Goal: Transaction & Acquisition: Purchase product/service

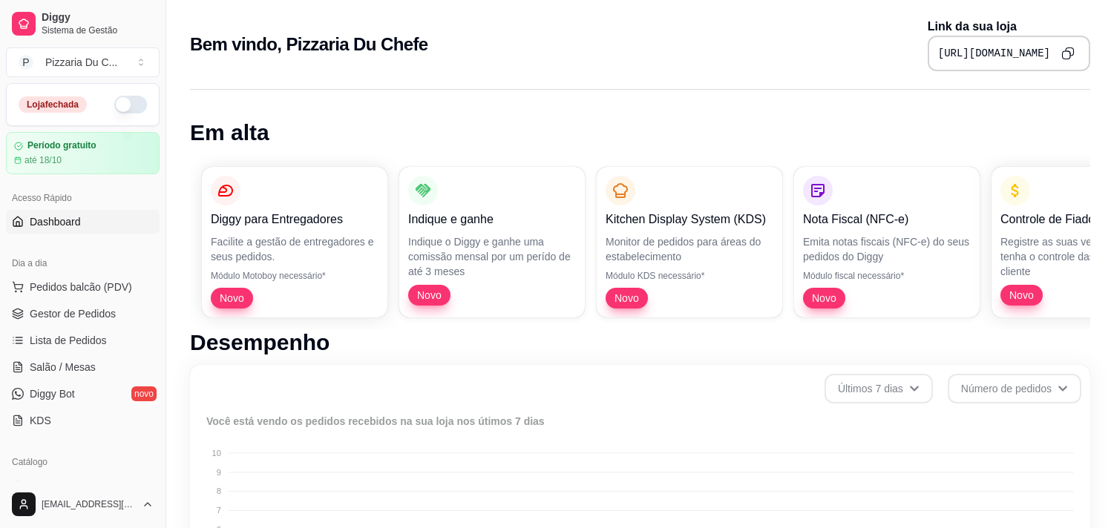
click at [114, 100] on button "button" at bounding box center [130, 105] width 33 height 18
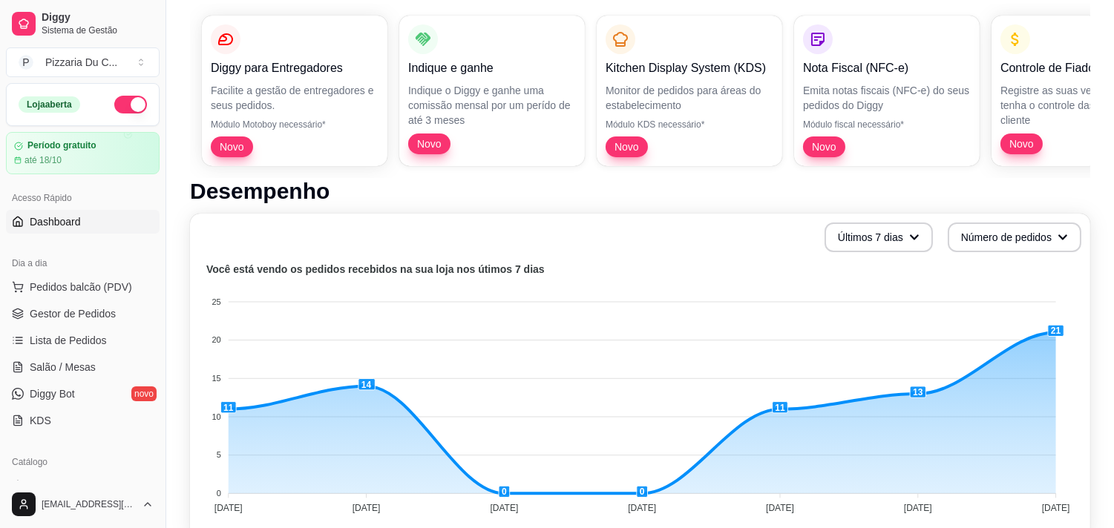
scroll to position [82, 0]
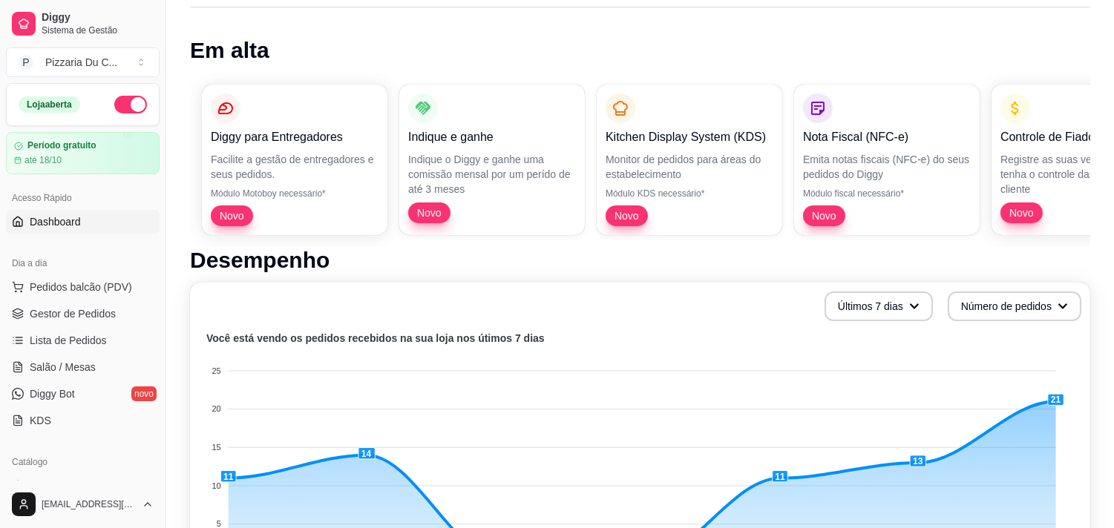
click at [30, 228] on span "Dashboard" at bounding box center [55, 221] width 51 height 15
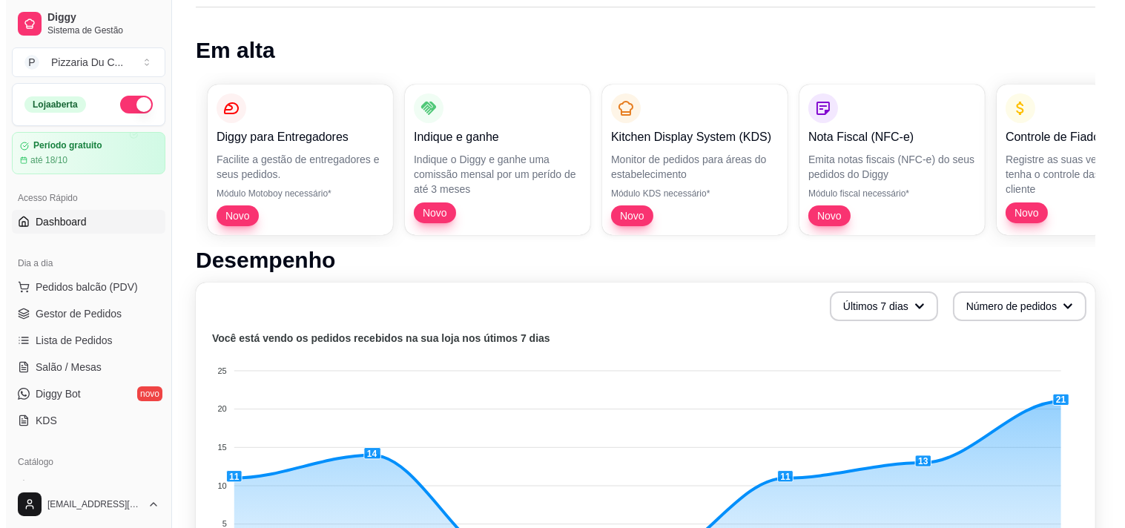
scroll to position [0, 0]
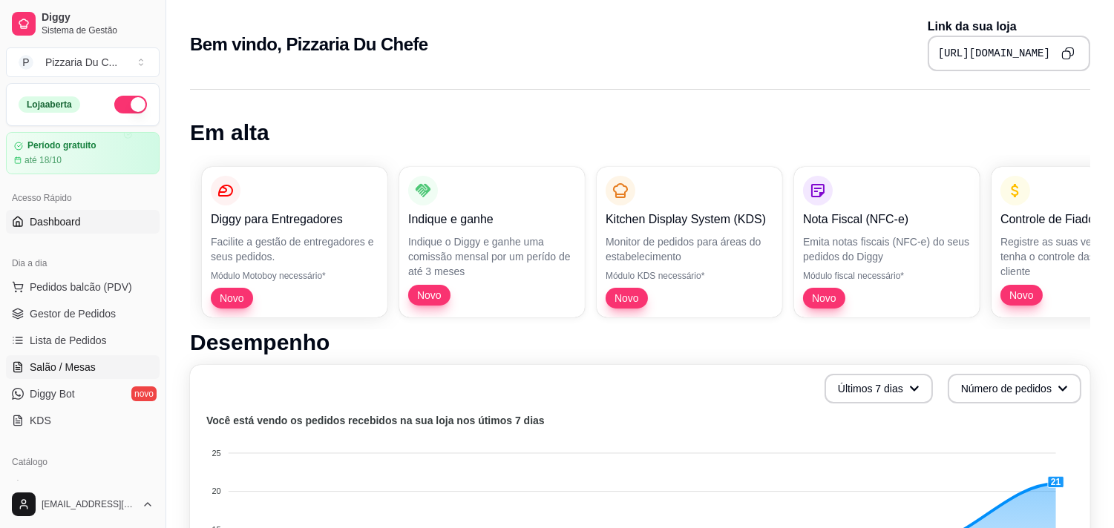
click at [84, 358] on link "Salão / Mesas" at bounding box center [83, 367] width 154 height 24
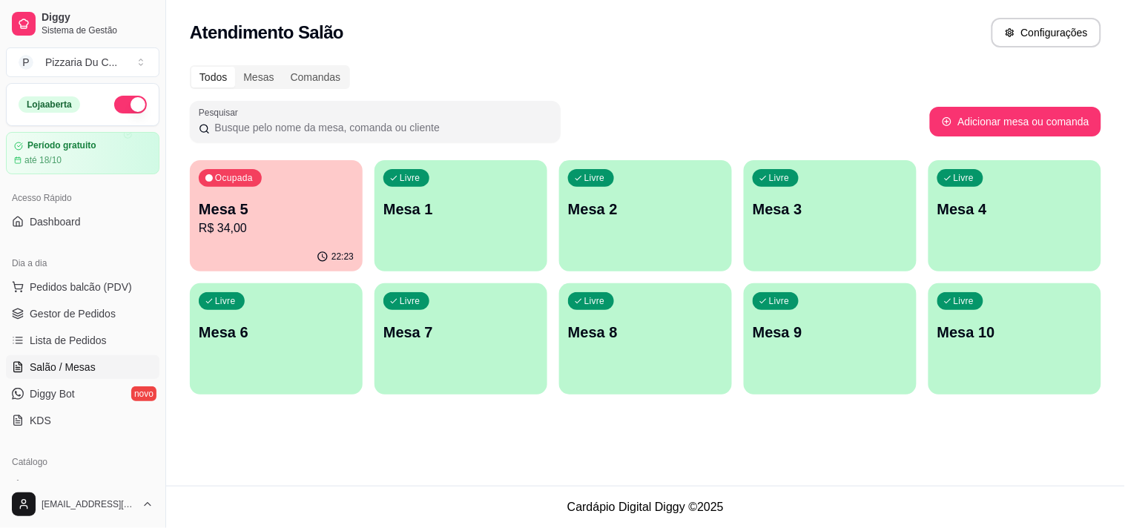
click at [233, 230] on p "R$ 34,00" at bounding box center [276, 229] width 155 height 18
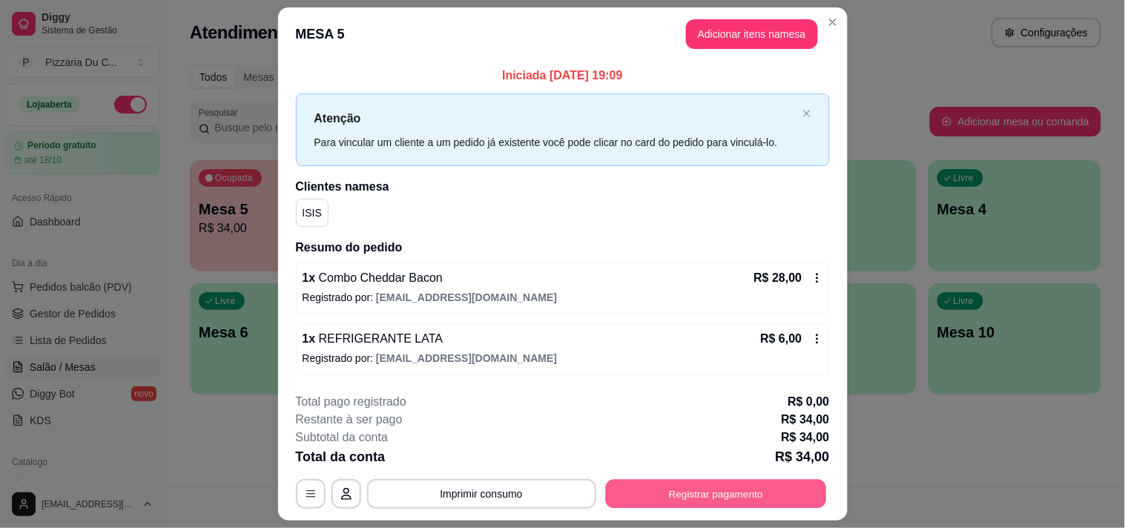
click at [629, 498] on button "Registrar pagamento" at bounding box center [715, 493] width 221 height 29
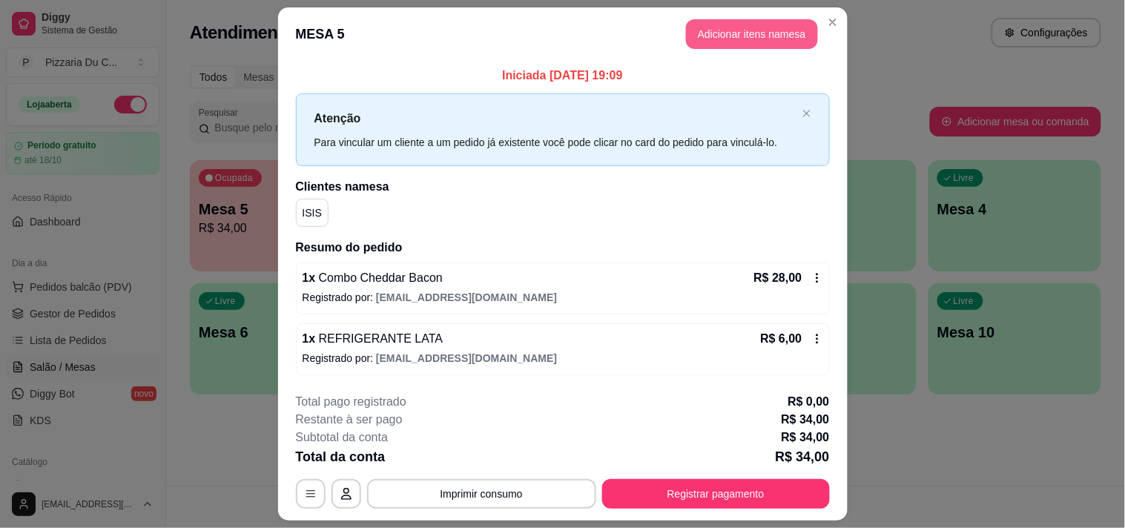
click at [705, 39] on button "Adicionar itens na mesa" at bounding box center [752, 34] width 132 height 30
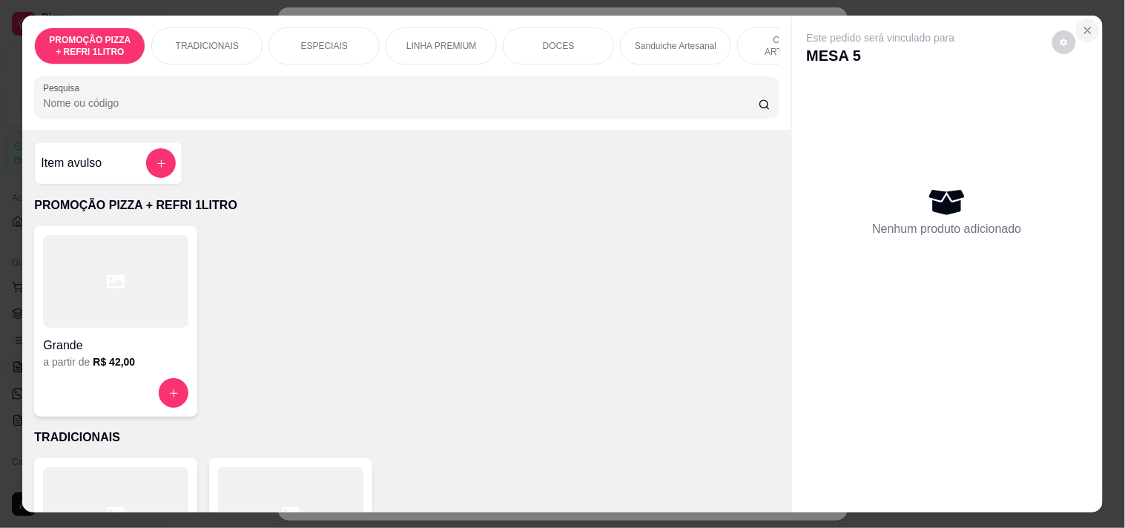
click at [1082, 26] on icon "Close" at bounding box center [1088, 30] width 12 height 12
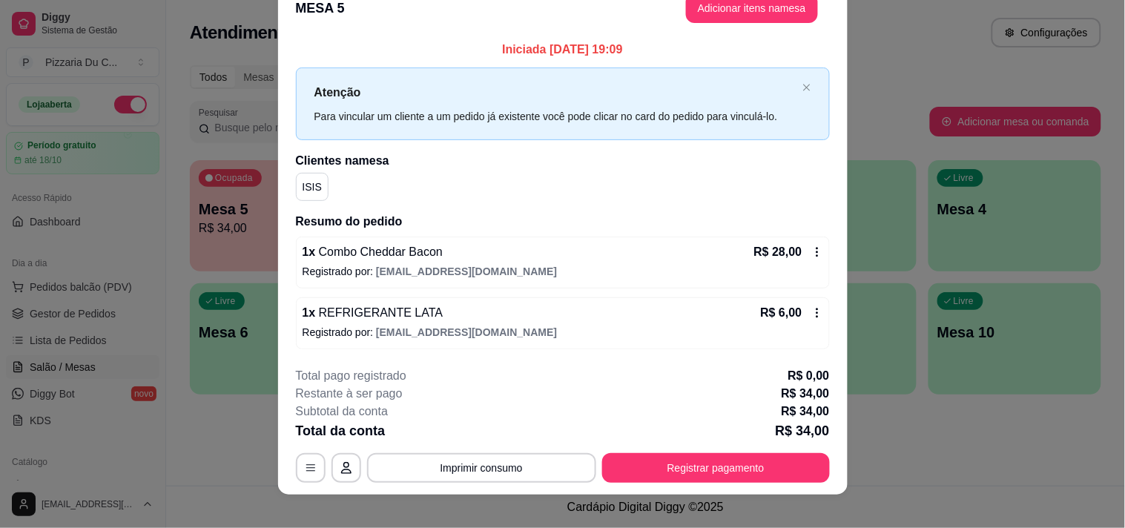
scroll to position [39, 0]
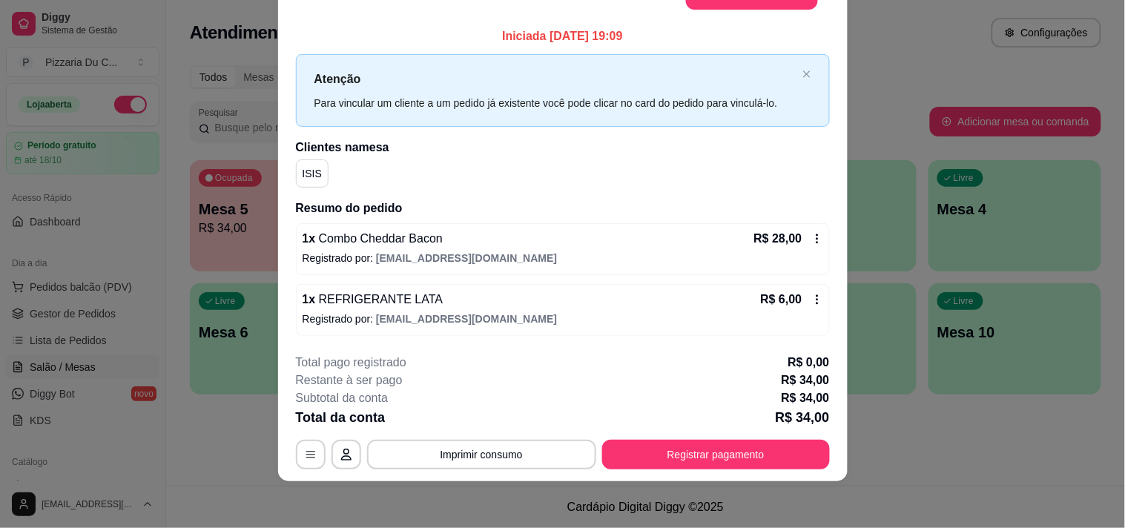
click at [814, 238] on icon at bounding box center [818, 239] width 12 height 12
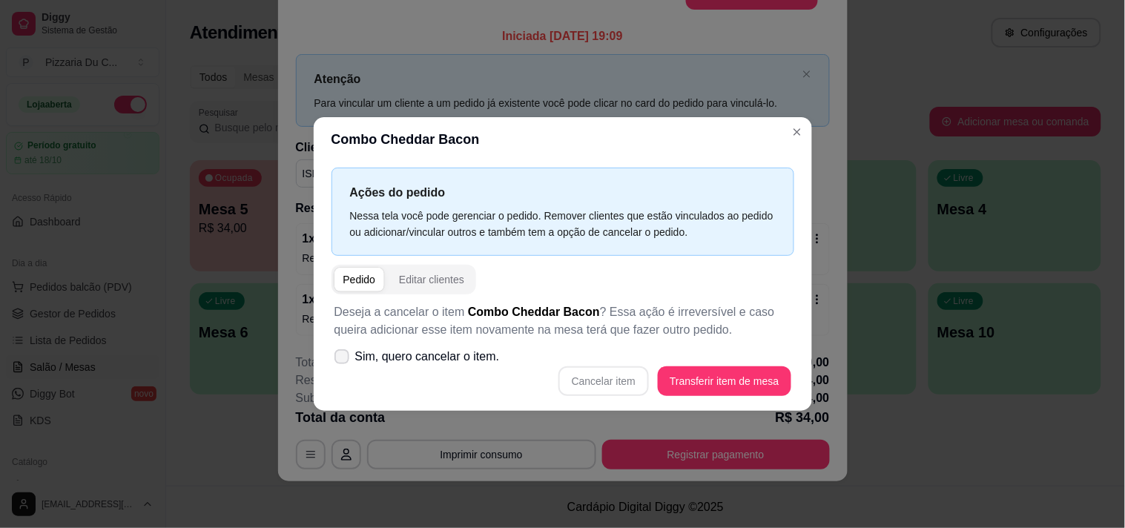
click at [394, 359] on span "Sim, quero cancelar o item." at bounding box center [427, 357] width 145 height 18
click at [343, 360] on input "Sim, quero cancelar o item." at bounding box center [339, 365] width 10 height 10
checkbox input "true"
click at [620, 377] on button "Cancelar item" at bounding box center [604, 381] width 91 height 30
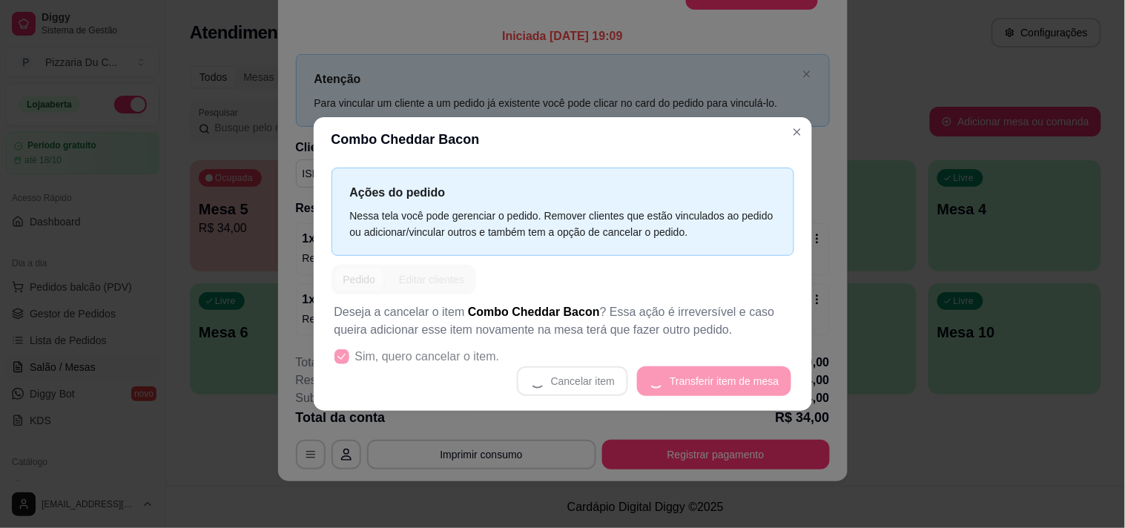
scroll to position [34, 0]
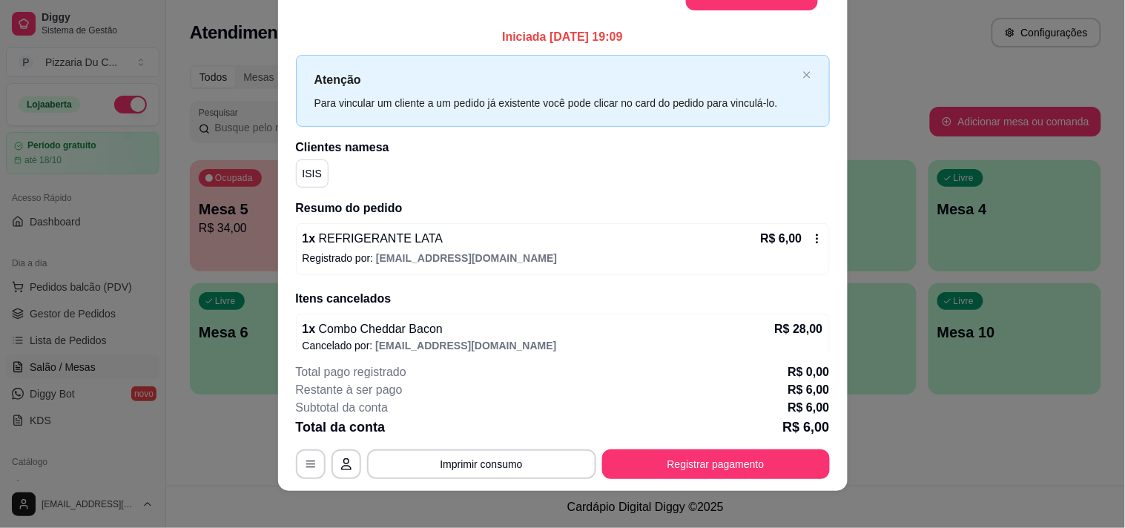
click at [812, 233] on icon at bounding box center [818, 239] width 12 height 12
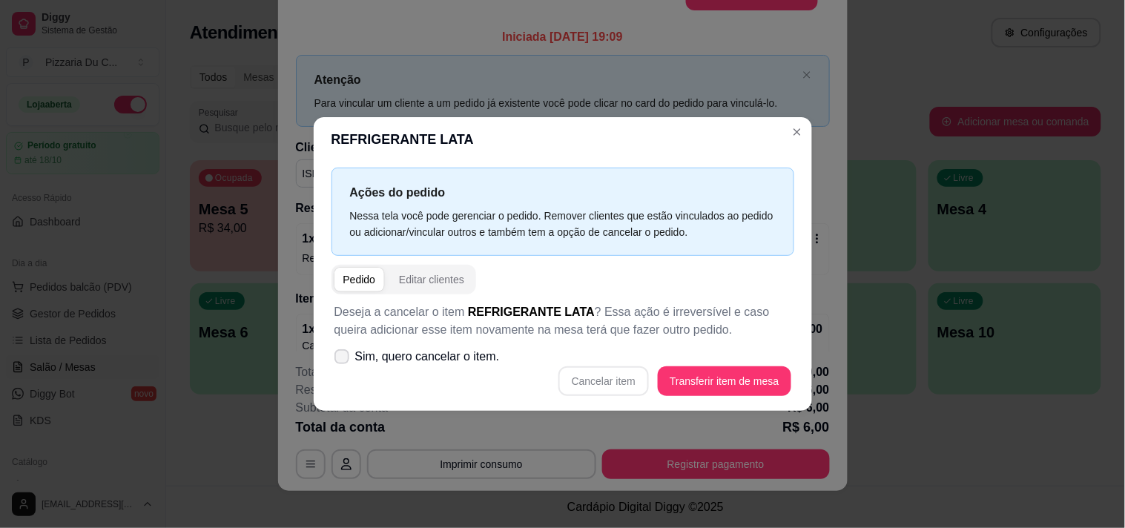
click at [403, 352] on span "Sim, quero cancelar o item." at bounding box center [427, 357] width 145 height 18
click at [343, 360] on input "Sim, quero cancelar o item." at bounding box center [339, 365] width 10 height 10
checkbox input "true"
click at [644, 377] on button "Cancelar item" at bounding box center [604, 381] width 91 height 30
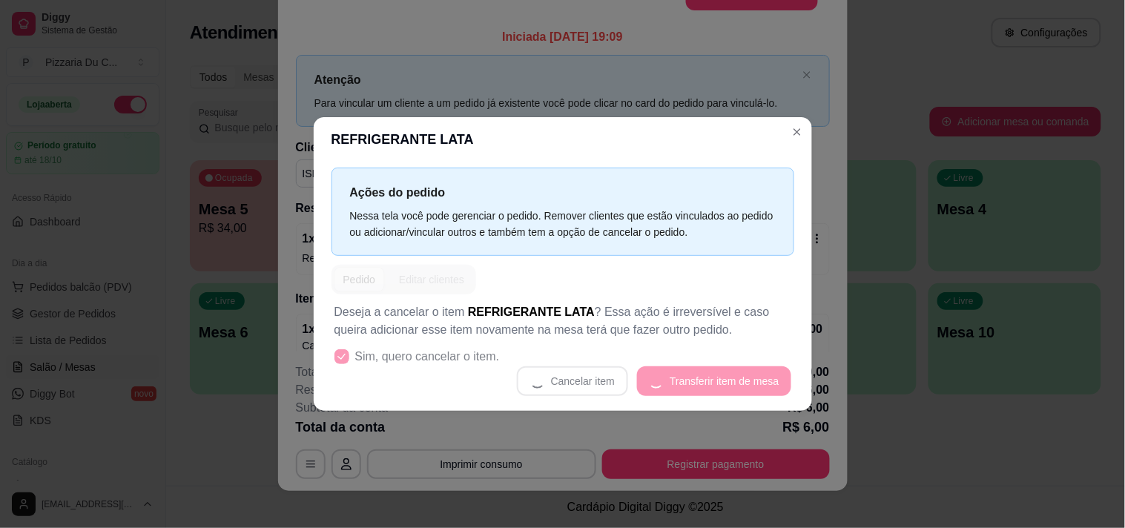
scroll to position [3, 0]
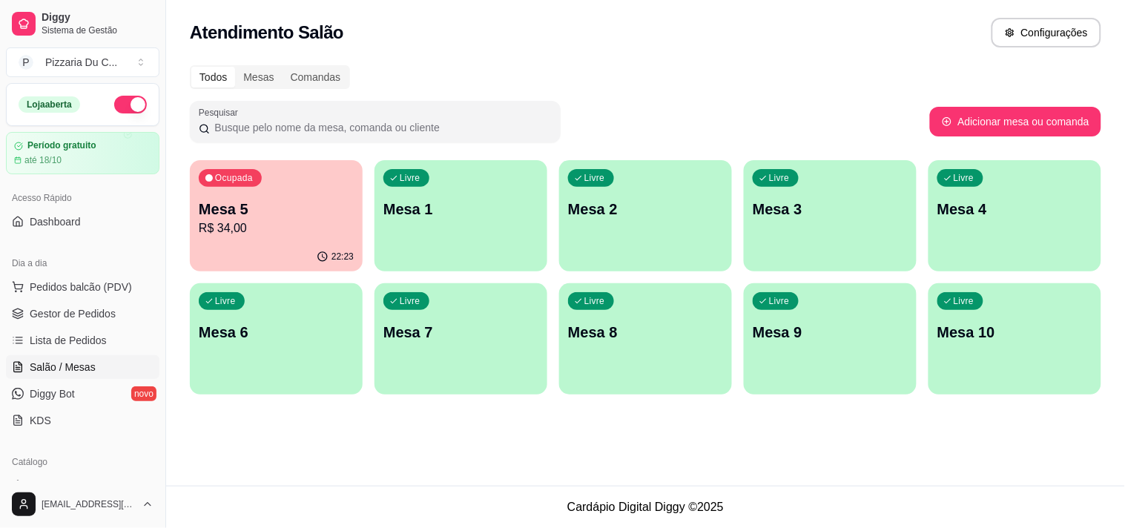
click at [278, 246] on div "22:23" at bounding box center [276, 257] width 173 height 29
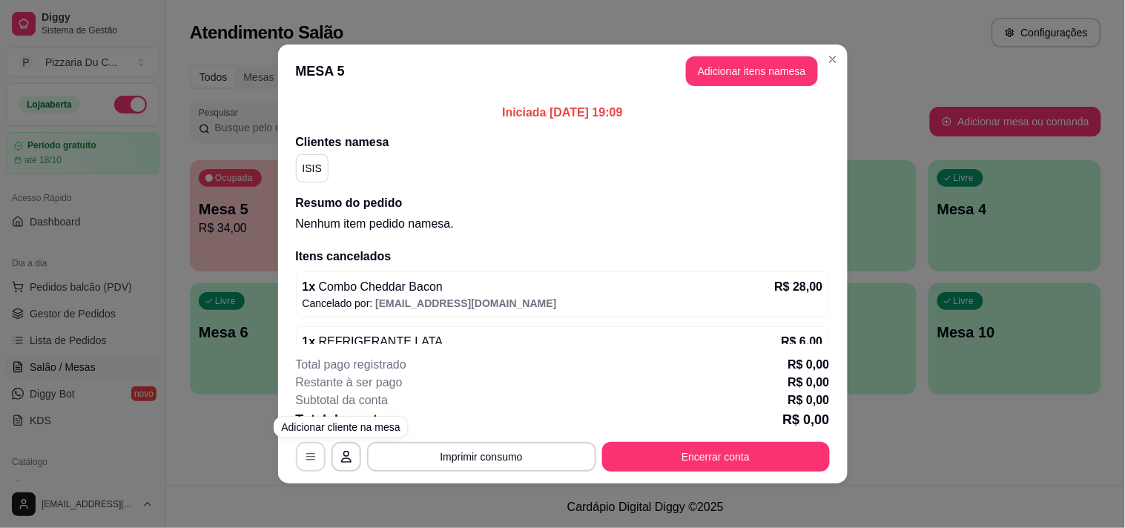
click at [307, 458] on icon "button" at bounding box center [311, 457] width 12 height 12
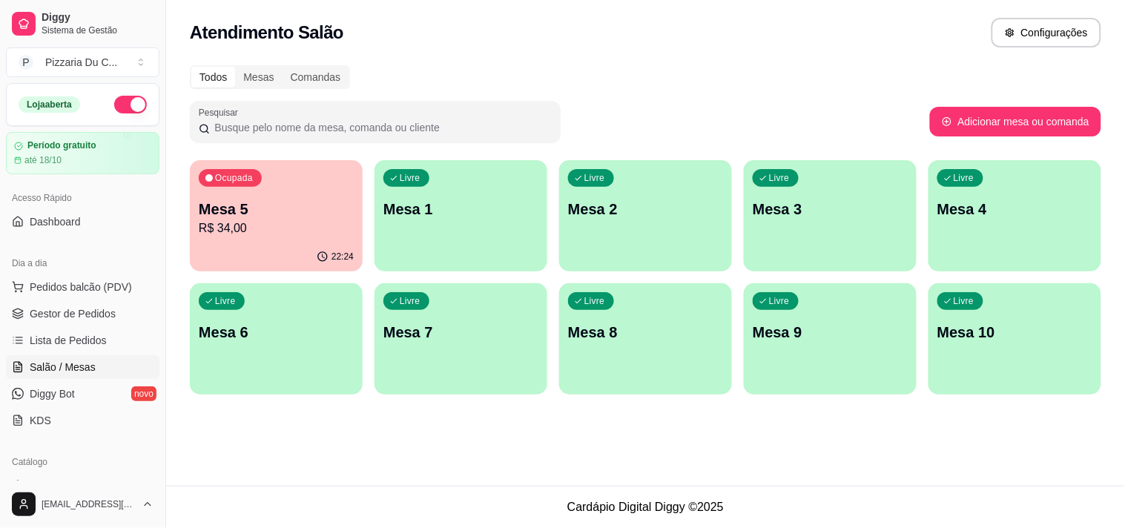
click at [182, 183] on div "Todos Mesas Comandas Pesquisar Adicionar mesa ou comanda Ocupada Mesa 5 R$ 34,0…" at bounding box center [645, 234] width 959 height 356
click at [216, 237] on div "Ocupada Mesa 5 R$ 34,00" at bounding box center [276, 202] width 168 height 80
click at [234, 243] on div "22:24" at bounding box center [276, 257] width 173 height 29
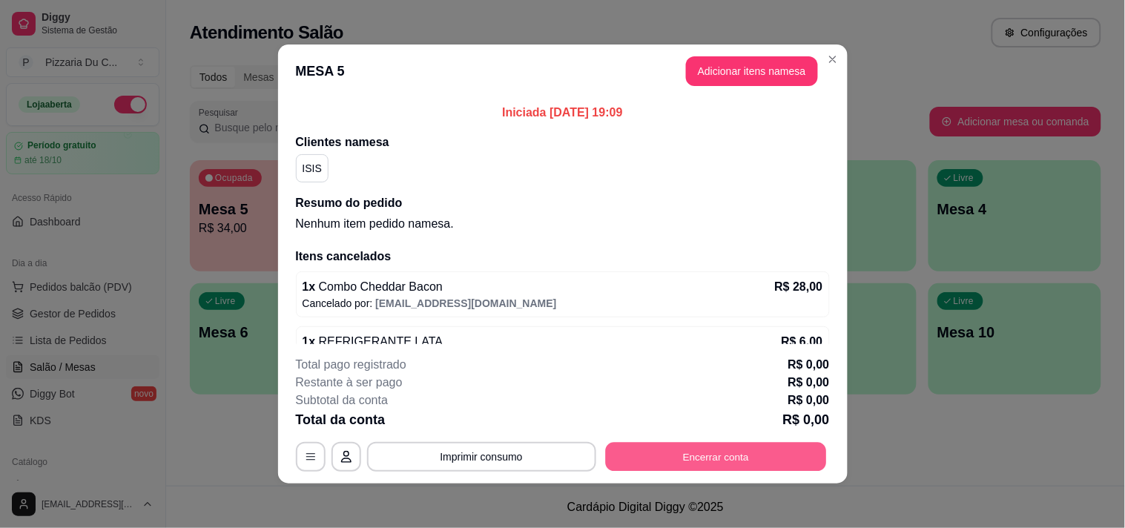
click at [727, 466] on button "Encerrar conta" at bounding box center [715, 457] width 221 height 29
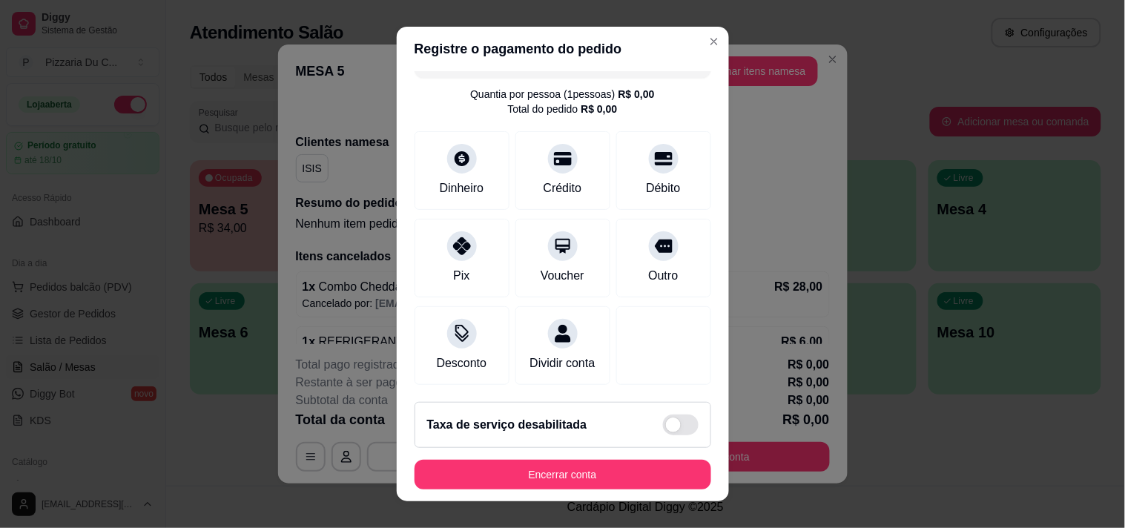
scroll to position [47, 0]
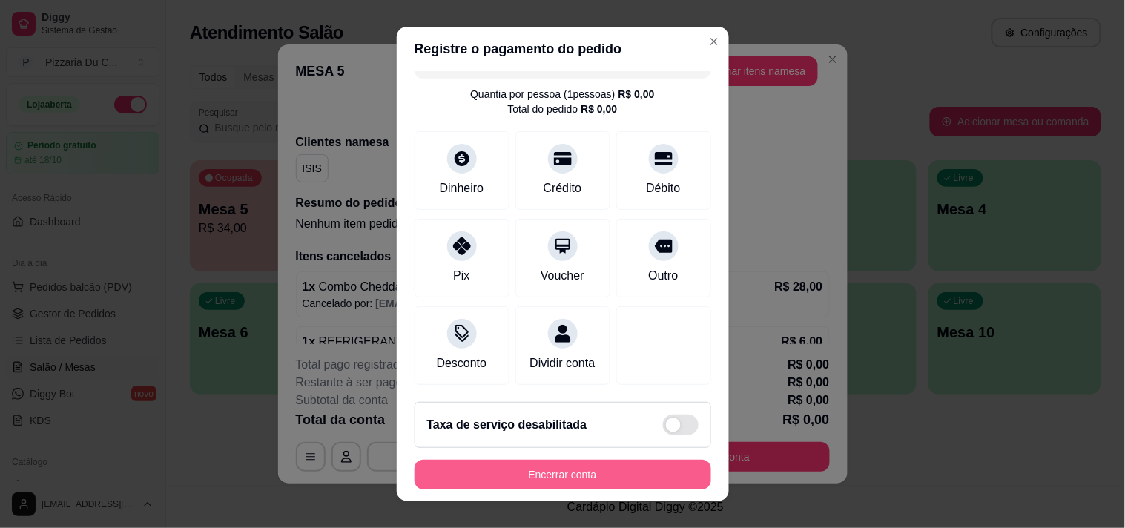
click at [495, 468] on button "Encerrar conta" at bounding box center [563, 475] width 297 height 30
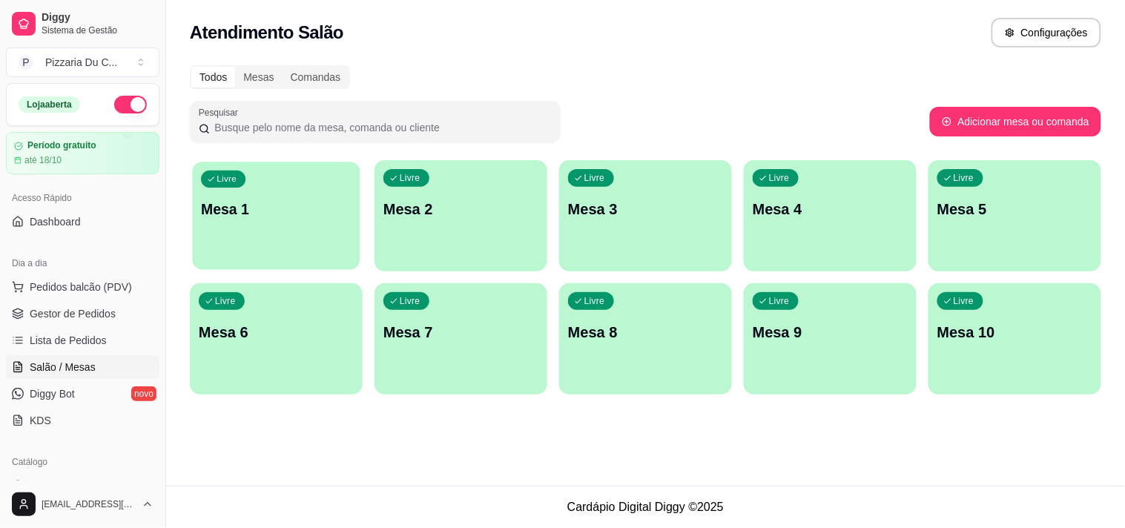
click at [249, 223] on div "Livre Mesa 1" at bounding box center [276, 207] width 168 height 91
click at [59, 294] on span "Pedidos balcão (PDV)" at bounding box center [81, 287] width 102 height 15
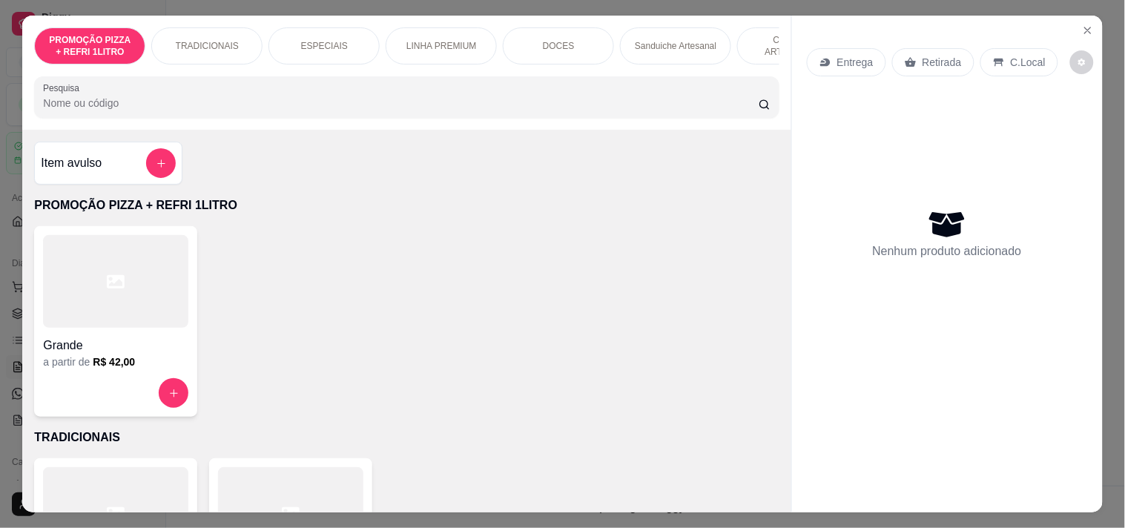
click at [864, 62] on p "Entrega" at bounding box center [856, 62] width 36 height 15
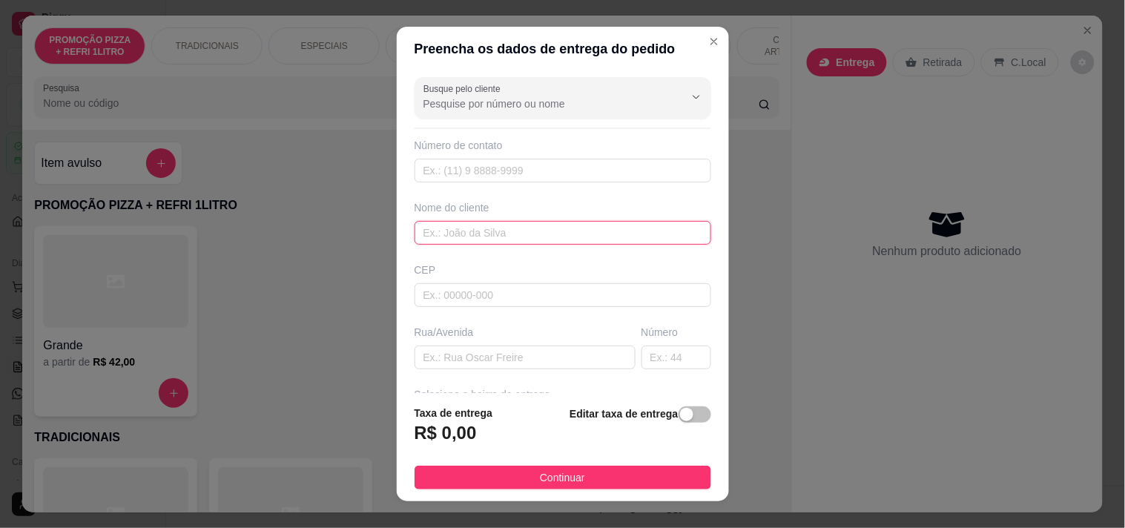
click at [460, 243] on input "text" at bounding box center [563, 233] width 297 height 24
type input "DAYANE"
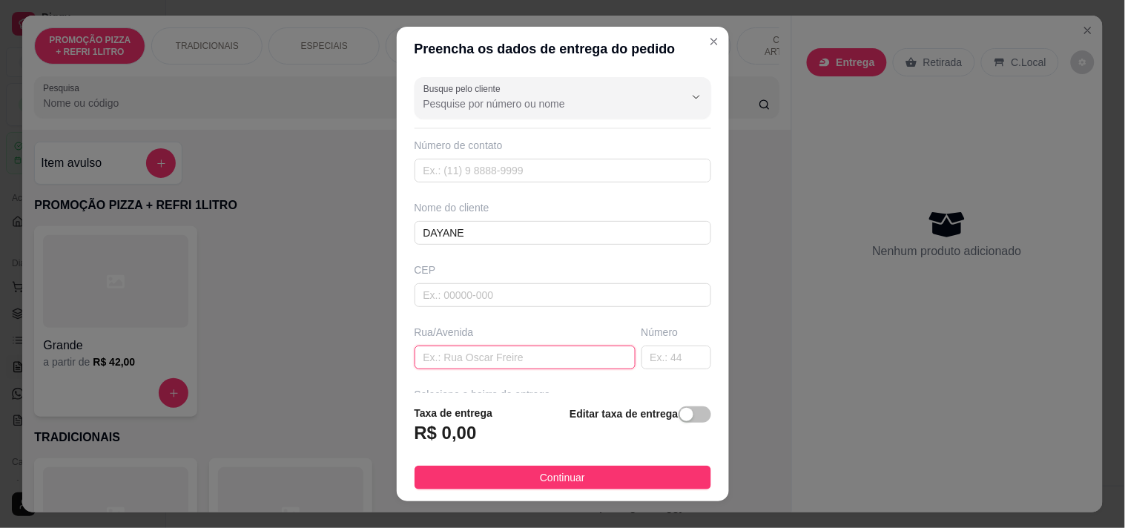
click at [458, 346] on input "text" at bounding box center [525, 358] width 221 height 24
paste input "[STREET_ADDRESS]"
type input "[STREET_ADDRESS]"
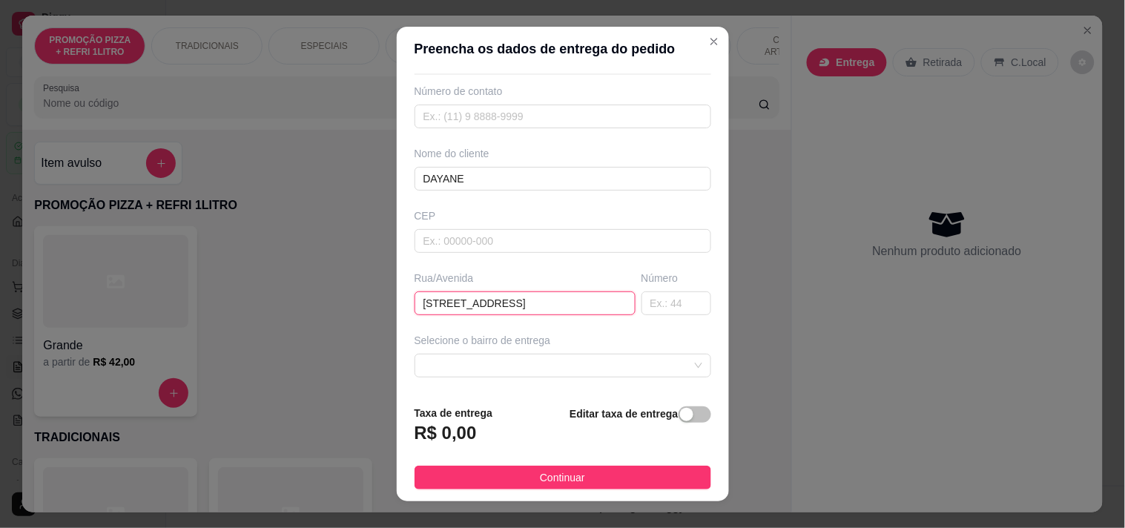
scroll to position [82, 0]
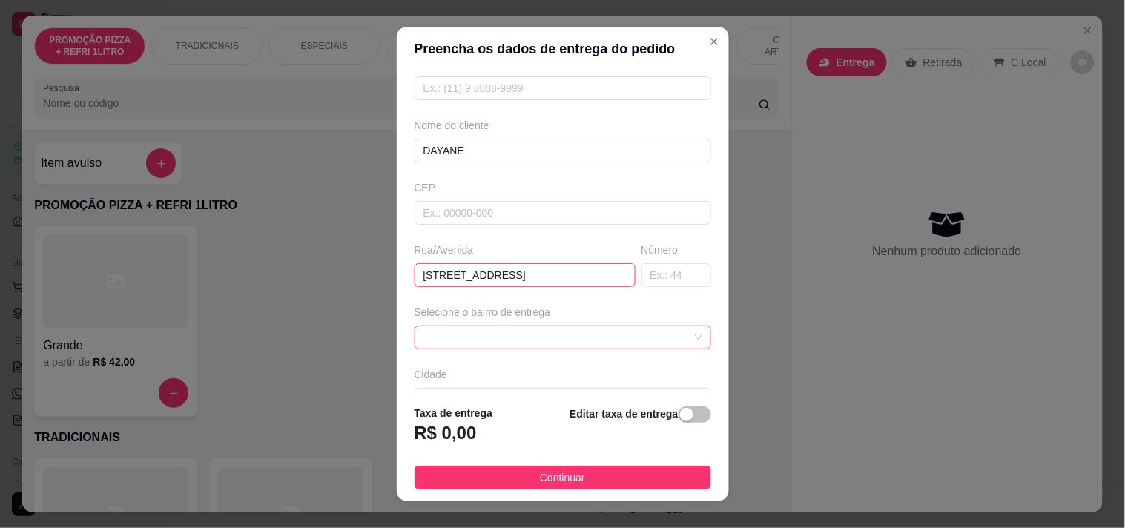
click at [539, 331] on span at bounding box center [563, 337] width 279 height 22
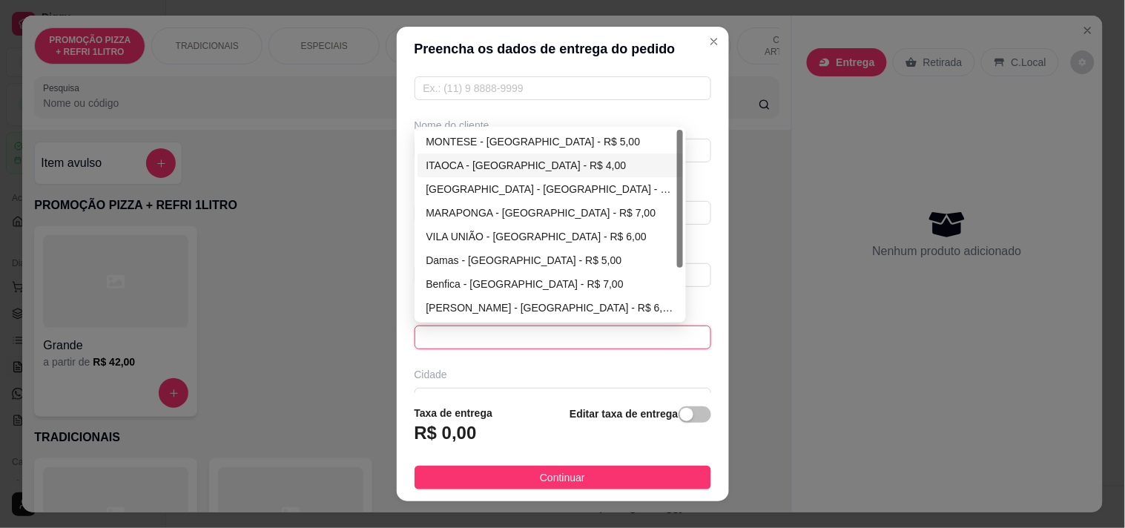
click at [509, 154] on div "ITAOCA - [GEOGRAPHIC_DATA] - R$ 4,00" at bounding box center [551, 166] width 266 height 24
type input "[GEOGRAPHIC_DATA]"
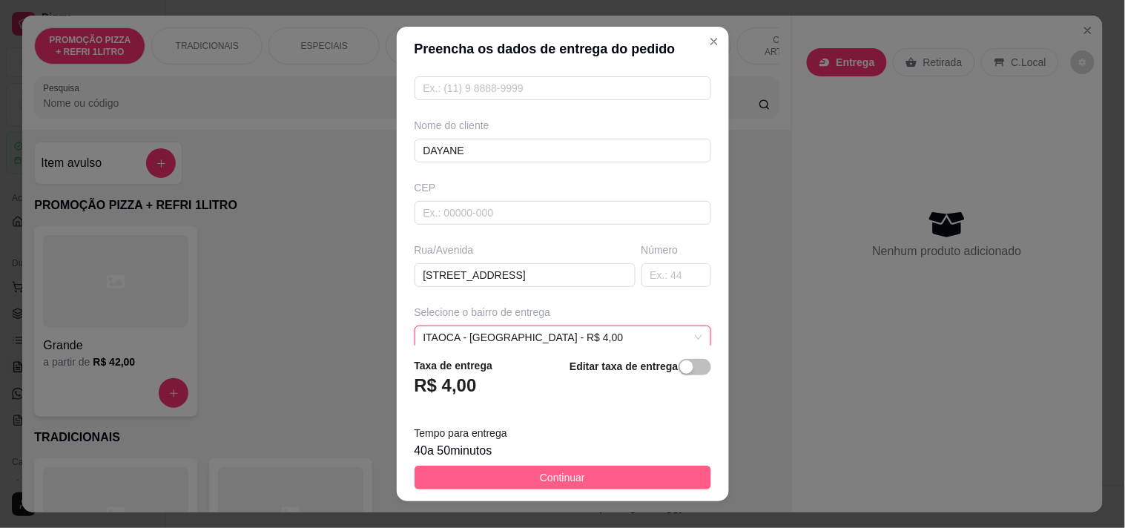
click at [516, 487] on button "Continuar" at bounding box center [563, 478] width 297 height 24
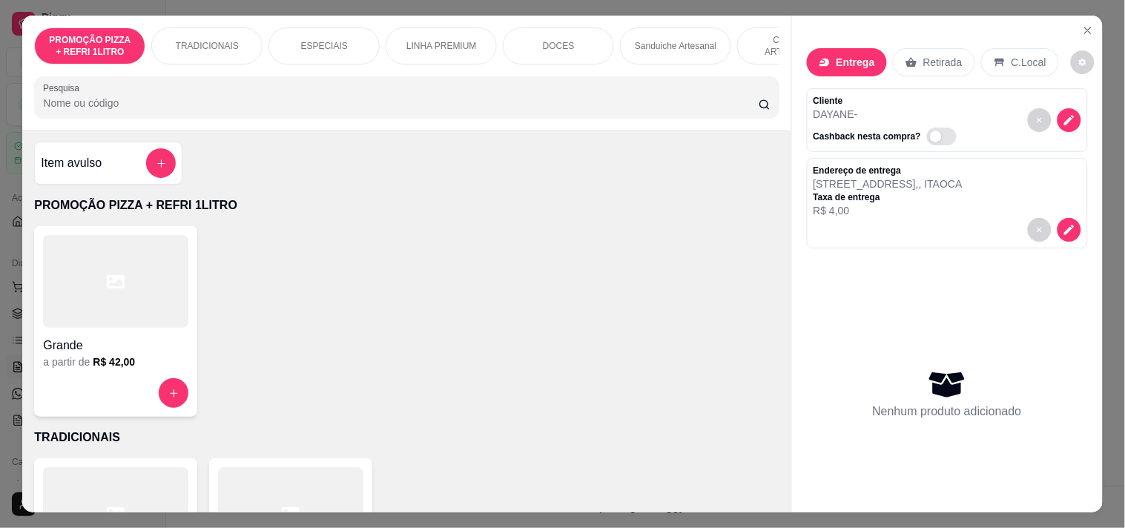
scroll to position [0, 653]
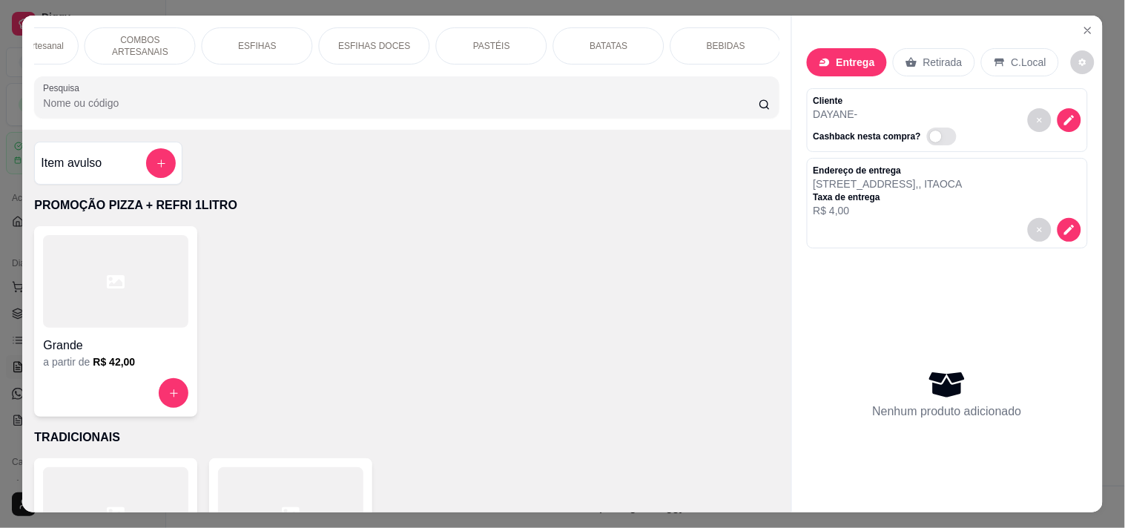
click at [479, 46] on div "PASTÉIS" at bounding box center [491, 45] width 111 height 37
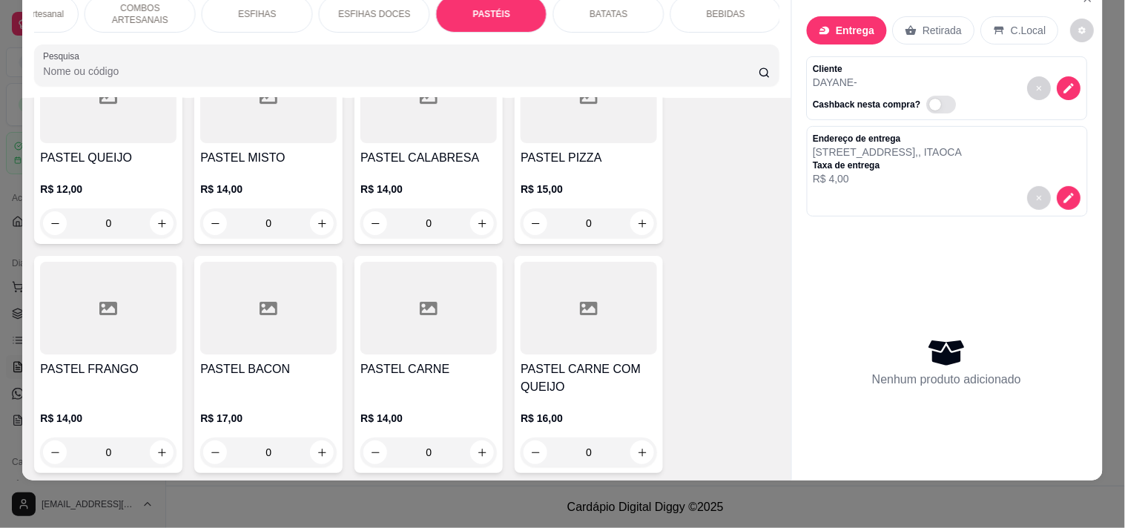
scroll to position [4312, 0]
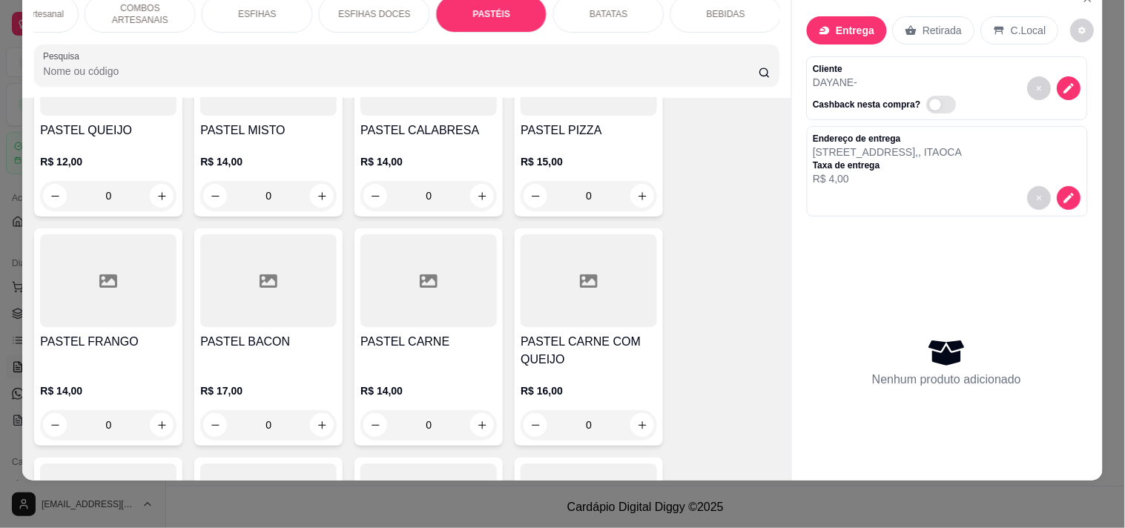
click at [634, 410] on div "0" at bounding box center [589, 425] width 137 height 30
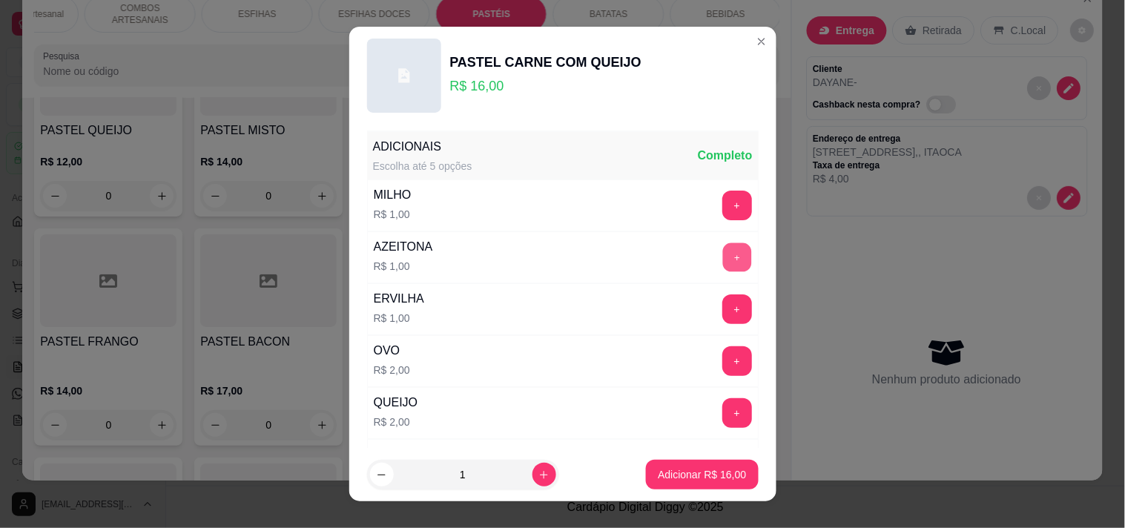
click at [723, 263] on button "+" at bounding box center [737, 257] width 29 height 29
click at [665, 477] on p "Adicionar R$ 17,00" at bounding box center [702, 474] width 88 height 15
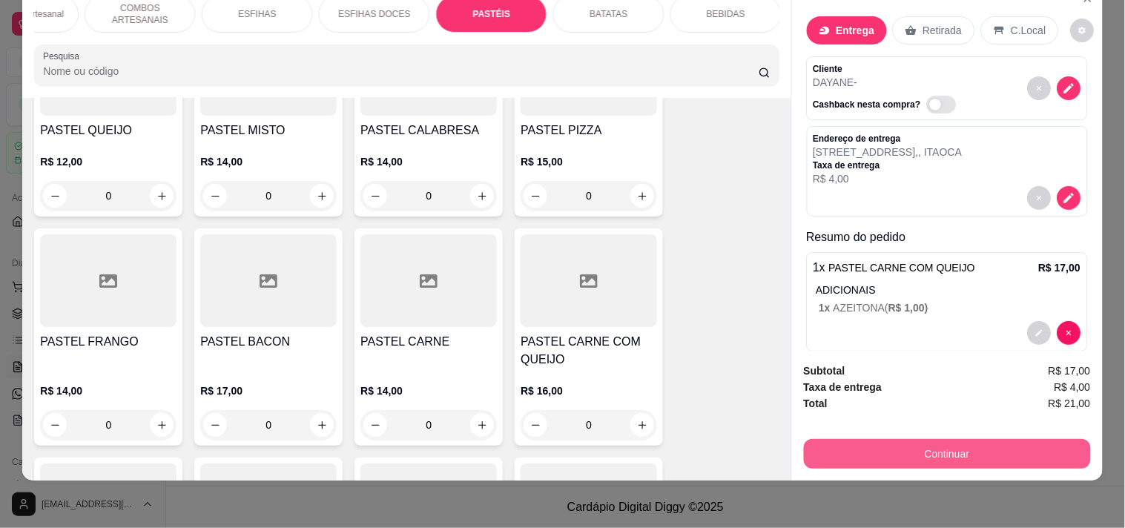
click at [988, 448] on button "Continuar" at bounding box center [947, 454] width 287 height 30
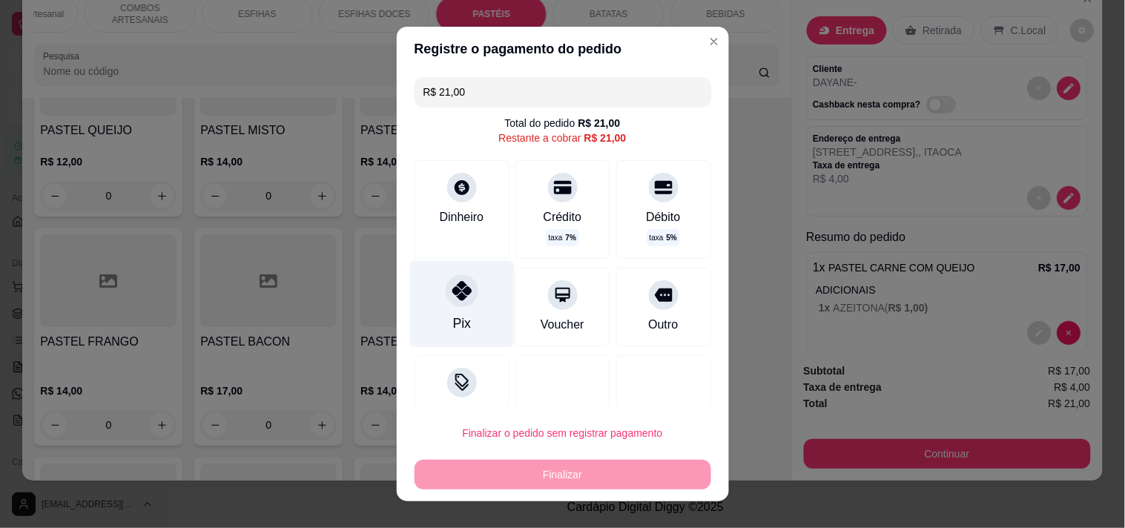
click at [472, 309] on div "Pix" at bounding box center [462, 303] width 105 height 87
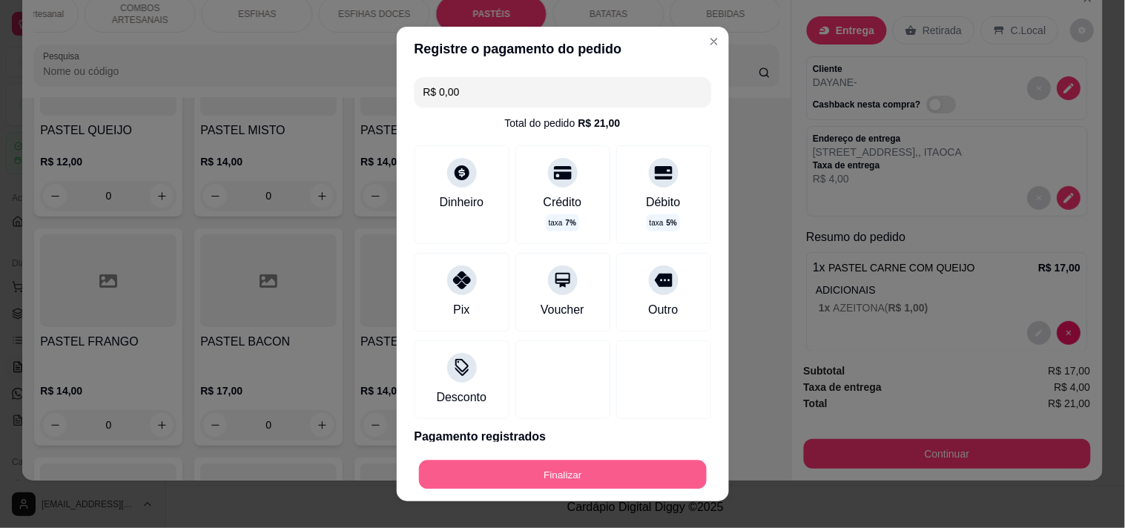
click at [492, 471] on button "Finalizar" at bounding box center [563, 475] width 288 height 29
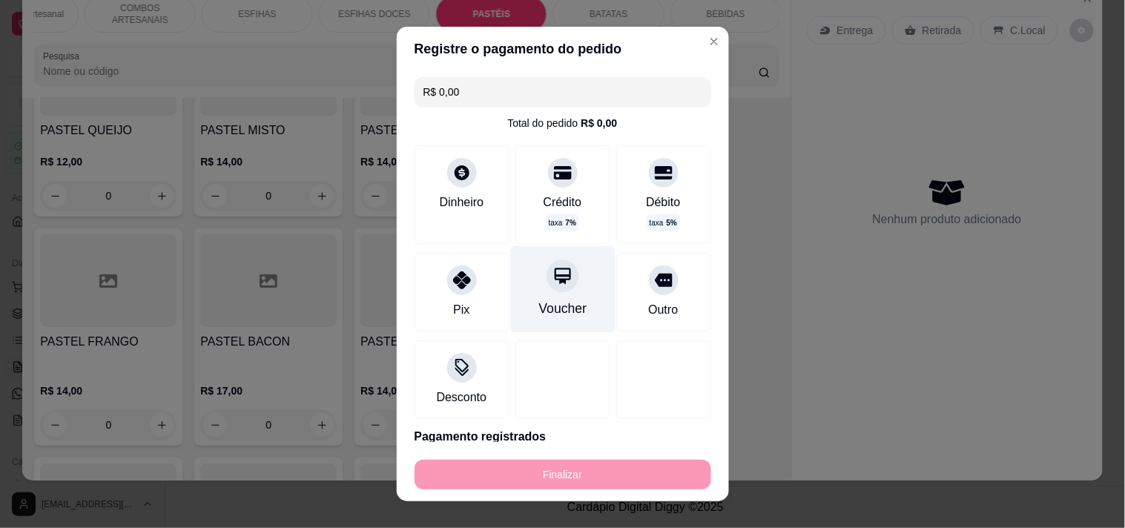
type input "-R$ 21,00"
